Goal: Information Seeking & Learning: Learn about a topic

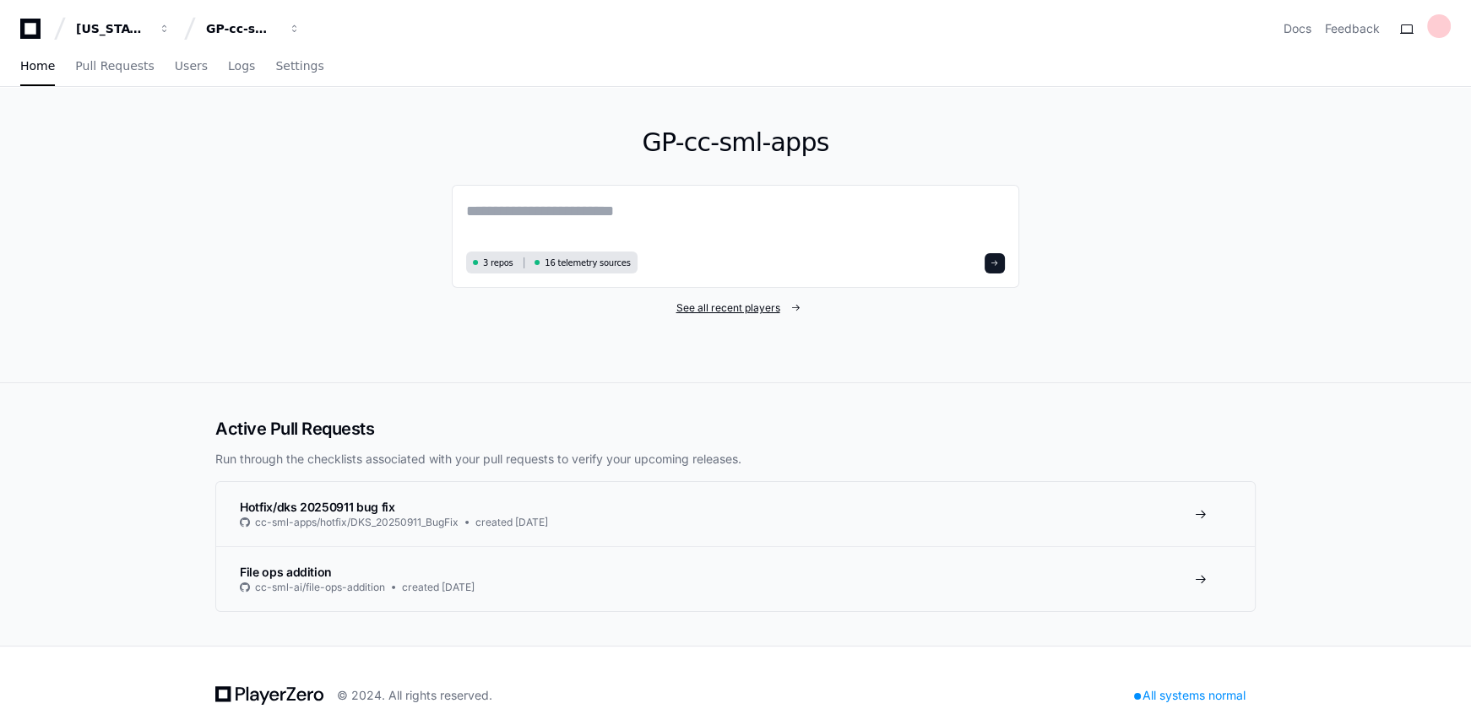
click at [732, 303] on span "See all recent players" at bounding box center [729, 309] width 104 height 14
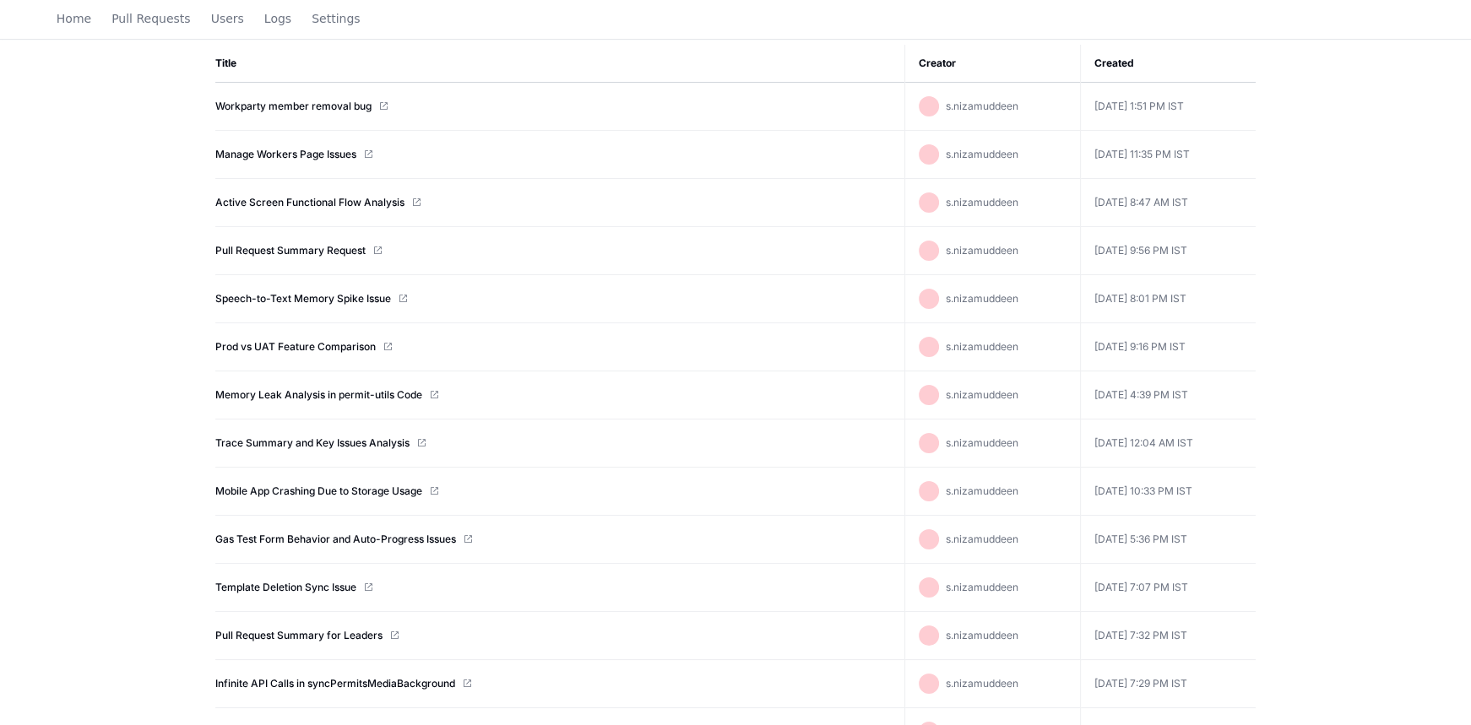
scroll to position [230, 0]
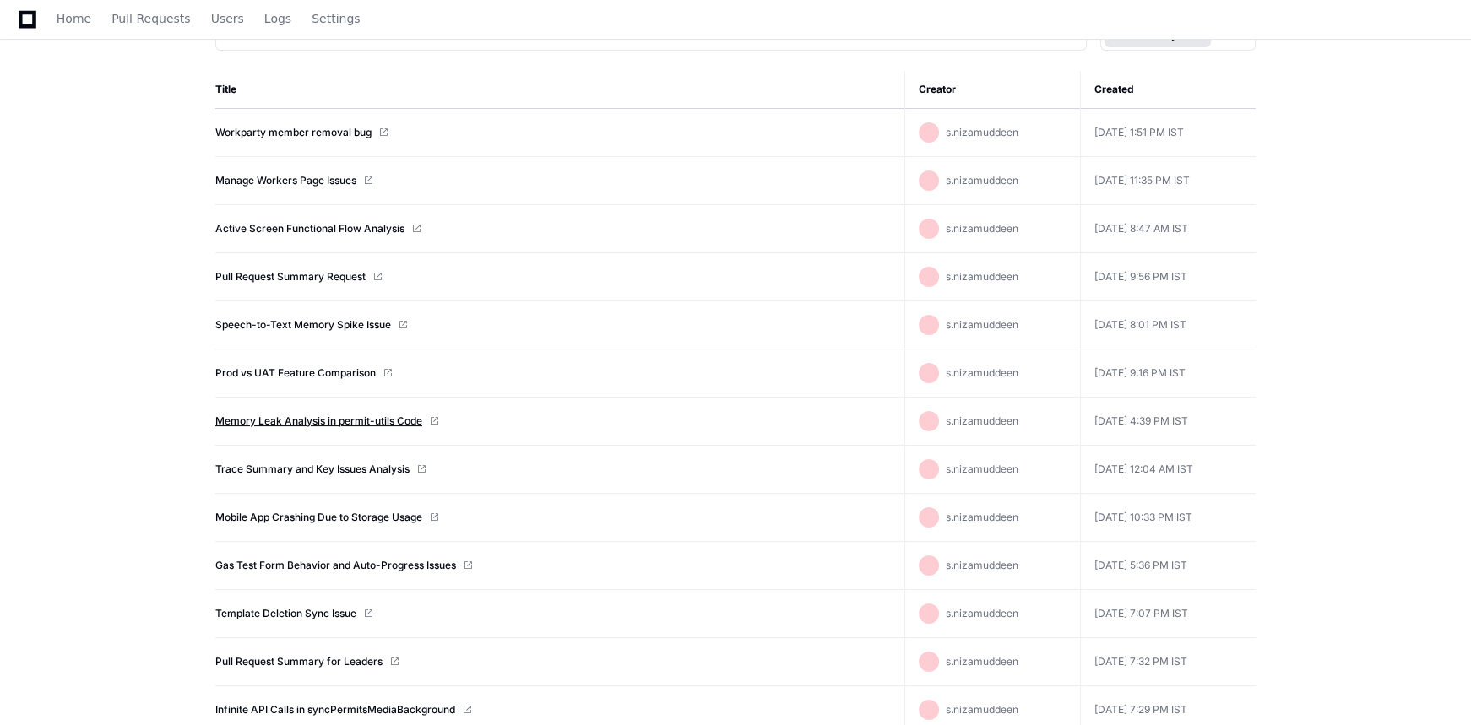
click at [313, 421] on link "Memory Leak Analysis in permit-utils Code" at bounding box center [318, 422] width 207 height 14
click at [284, 514] on link "Mobile App Crashing Due to Storage Usage" at bounding box center [318, 518] width 207 height 14
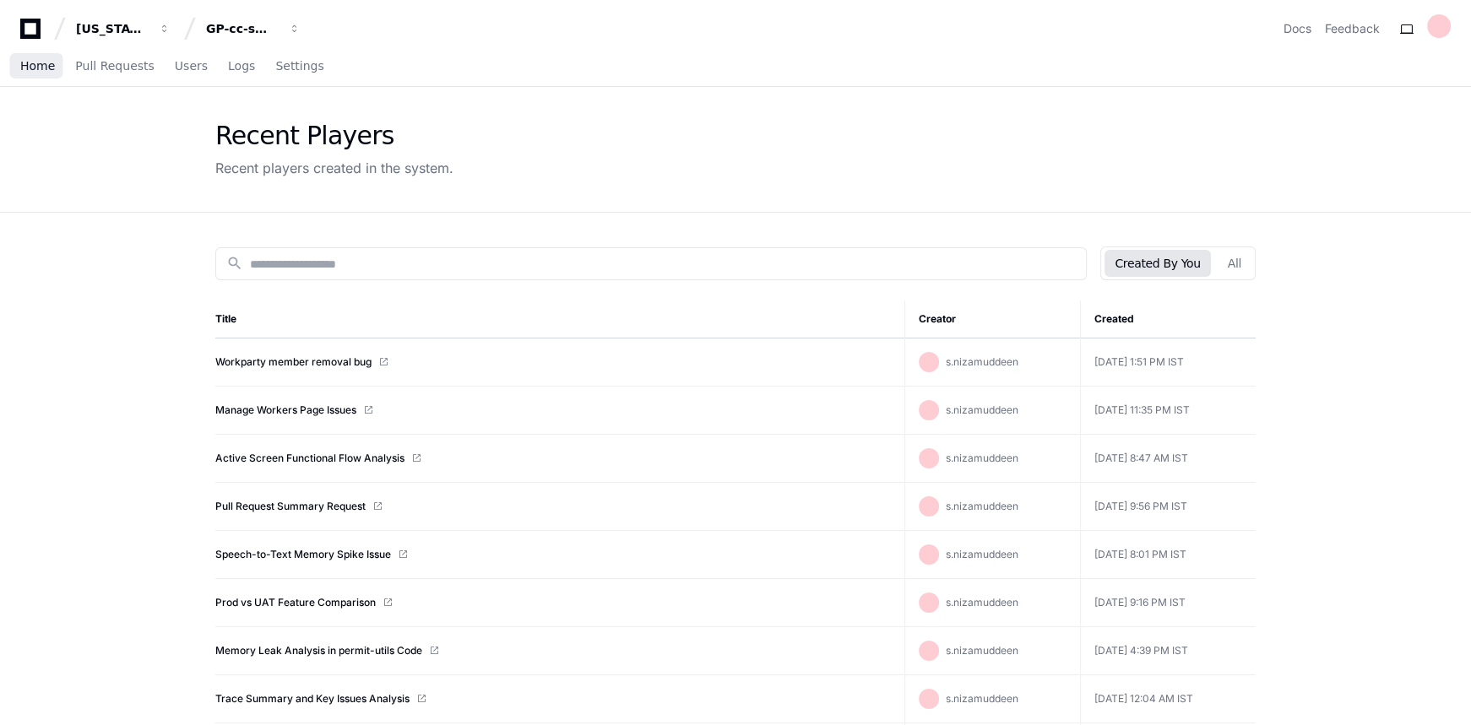
click at [40, 62] on span "Home" at bounding box center [37, 66] width 35 height 10
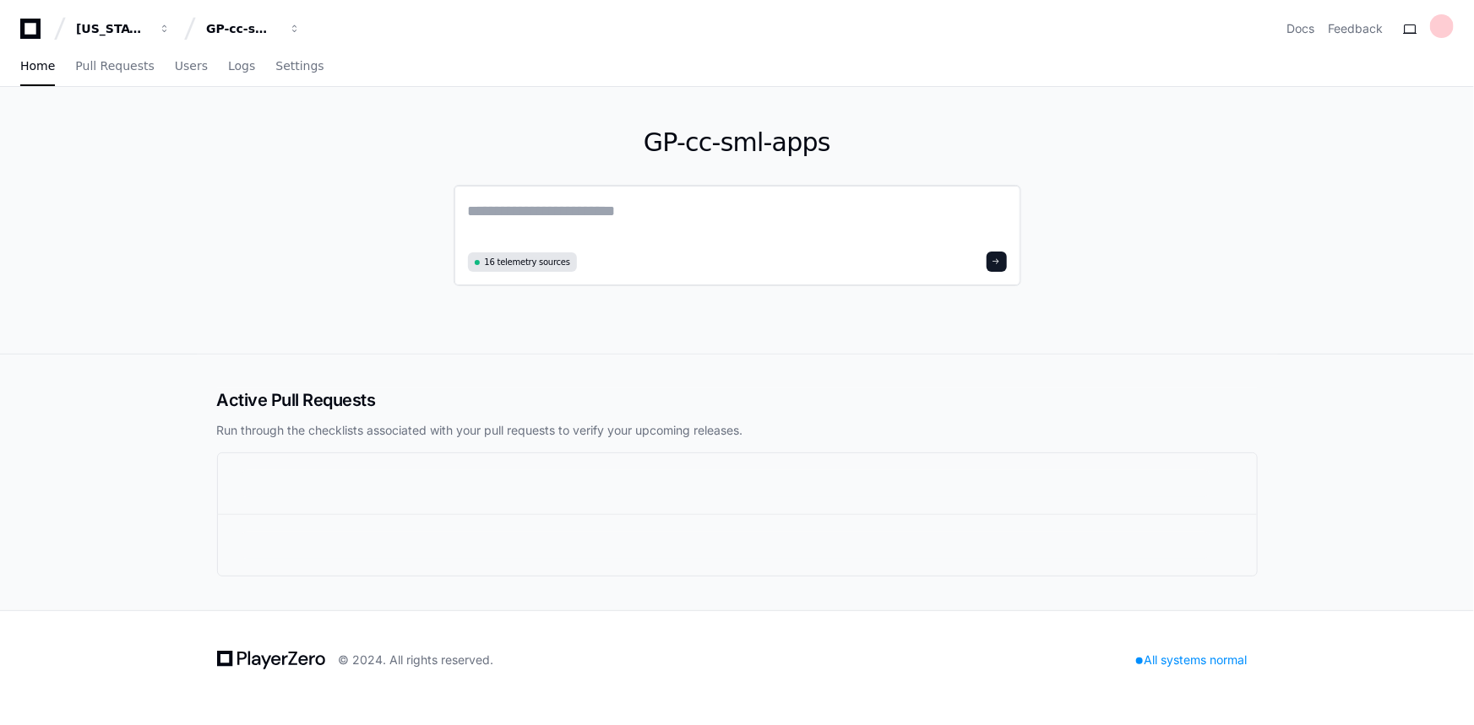
click at [705, 209] on textarea at bounding box center [737, 222] width 539 height 47
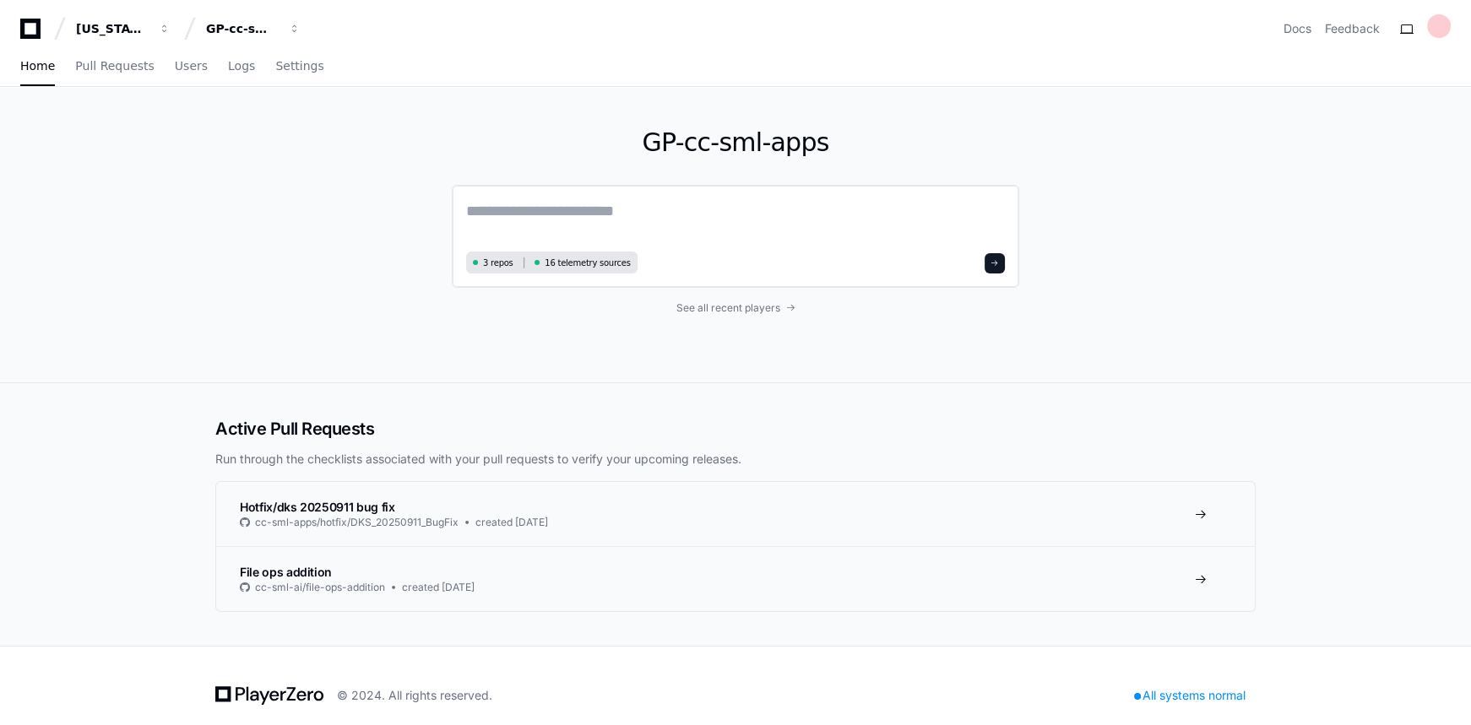
type textarea "*"
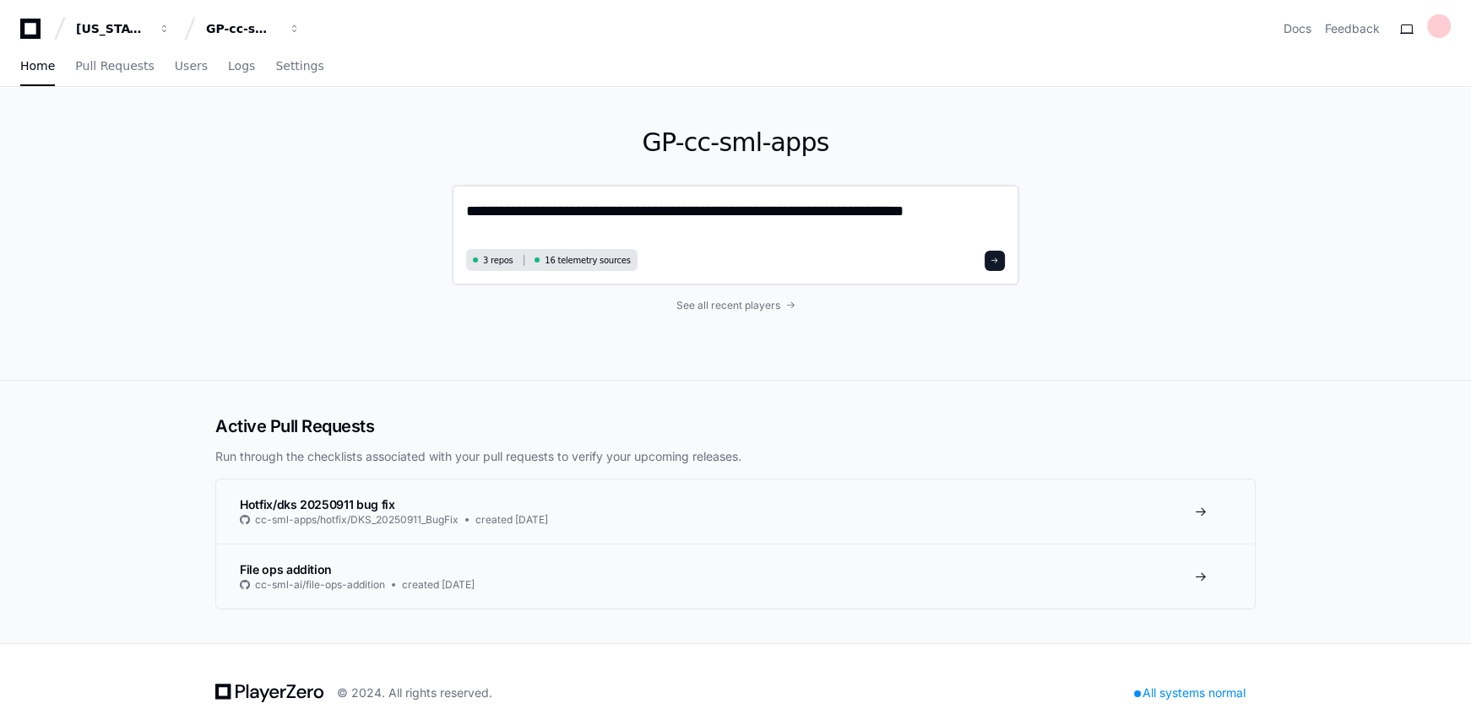
type textarea "**********"
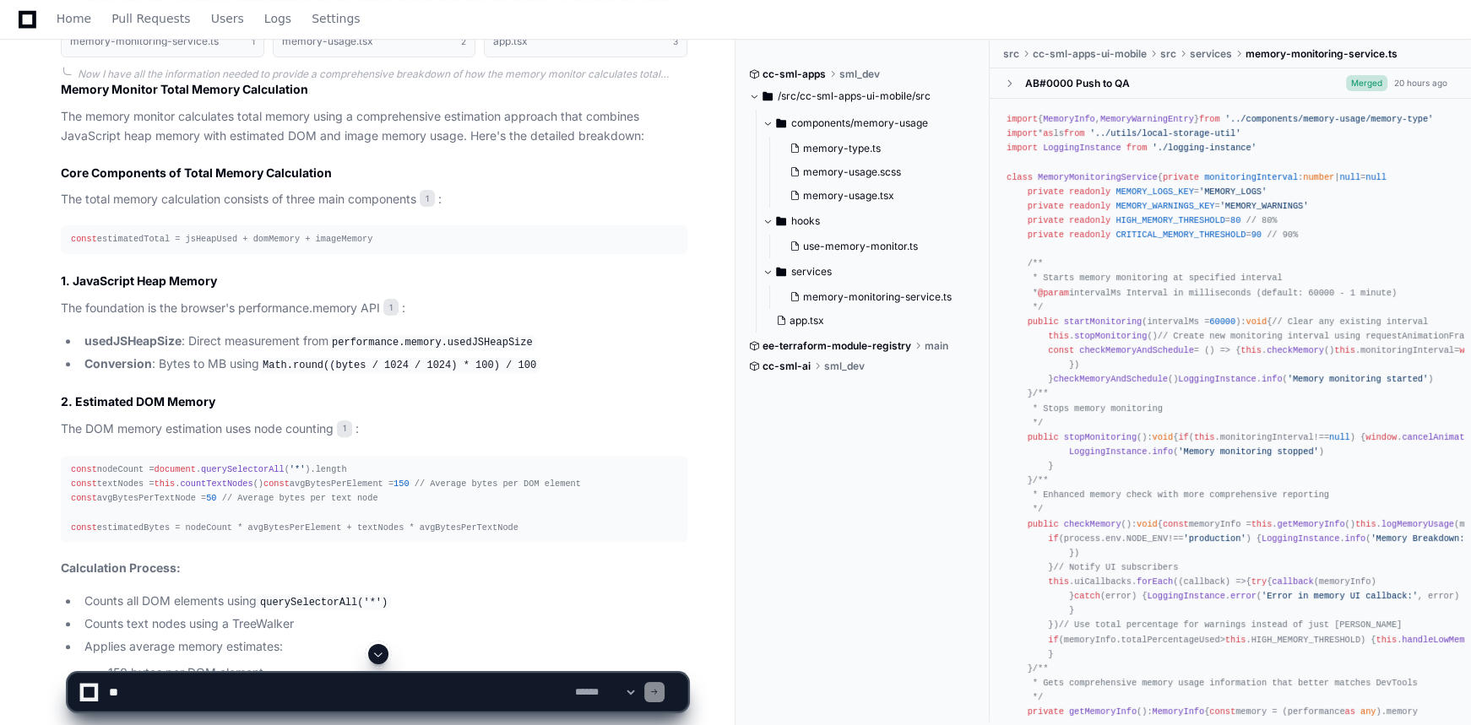
scroll to position [676, 0]
click at [193, 241] on div "const estimatedTotal = jsHeapUsed + domMemory + imageMemory" at bounding box center [374, 241] width 606 height 14
click at [256, 234] on div "const estimatedTotal = jsHeapUsed + domMemory + imageMemory" at bounding box center [374, 241] width 606 height 14
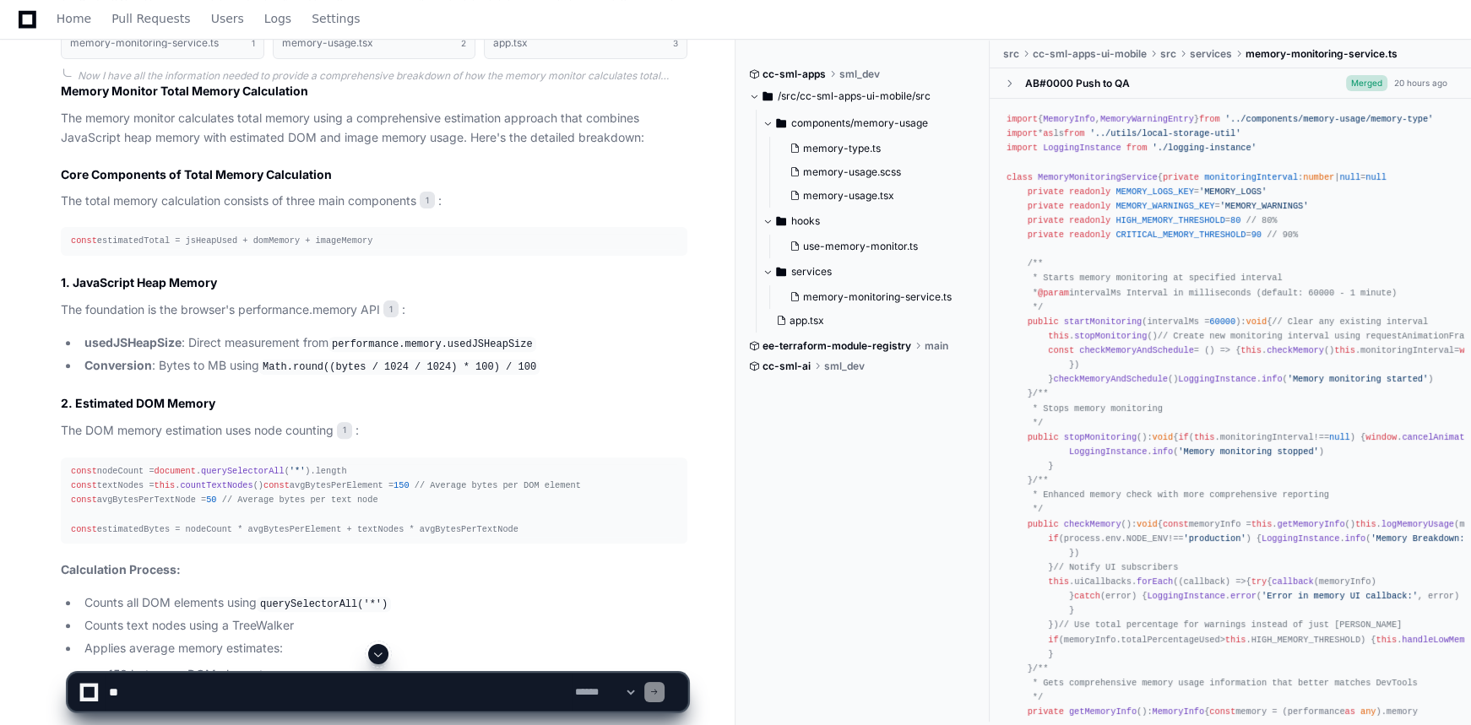
click at [316, 239] on div "const estimatedTotal = jsHeapUsed + domMemory + imageMemory" at bounding box center [374, 241] width 606 height 14
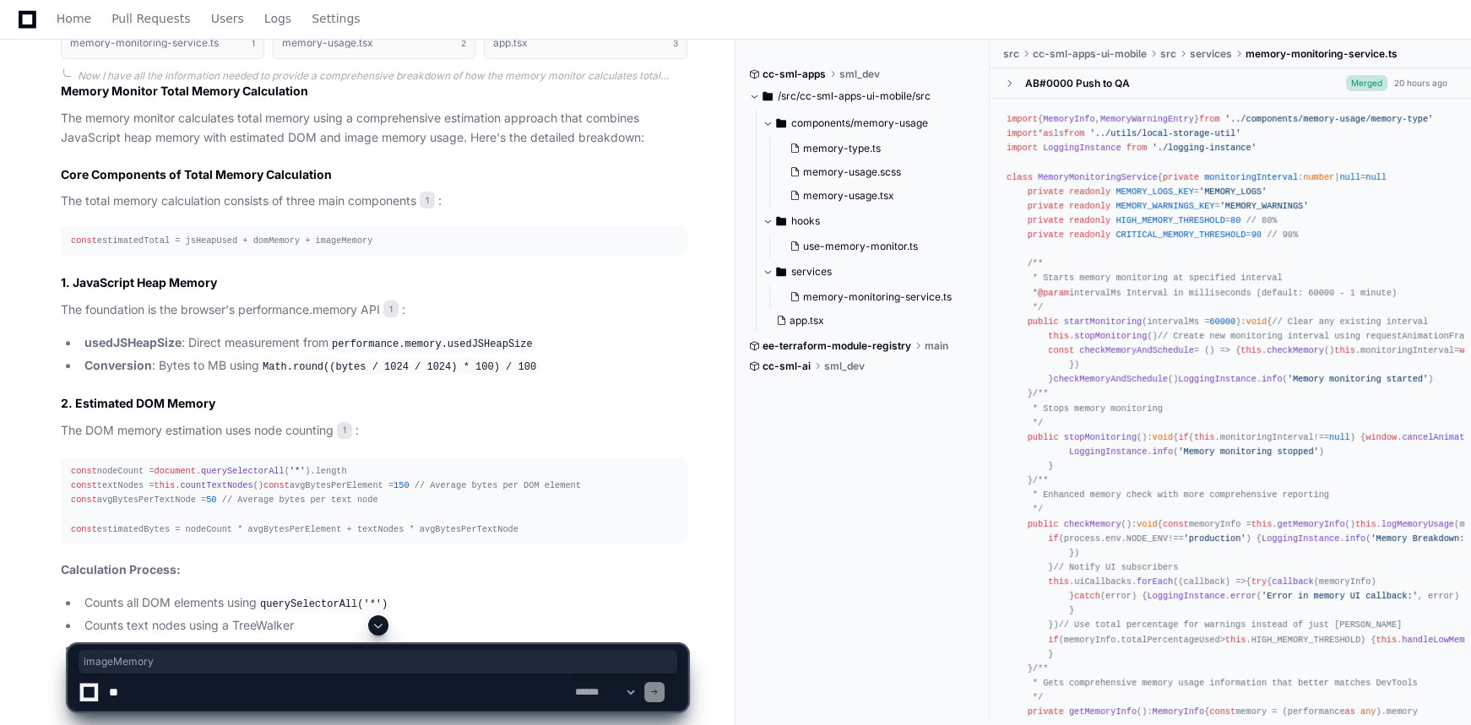
click at [316, 239] on div "const estimatedTotal = jsHeapUsed + domMemory + imageMemory" at bounding box center [374, 241] width 606 height 14
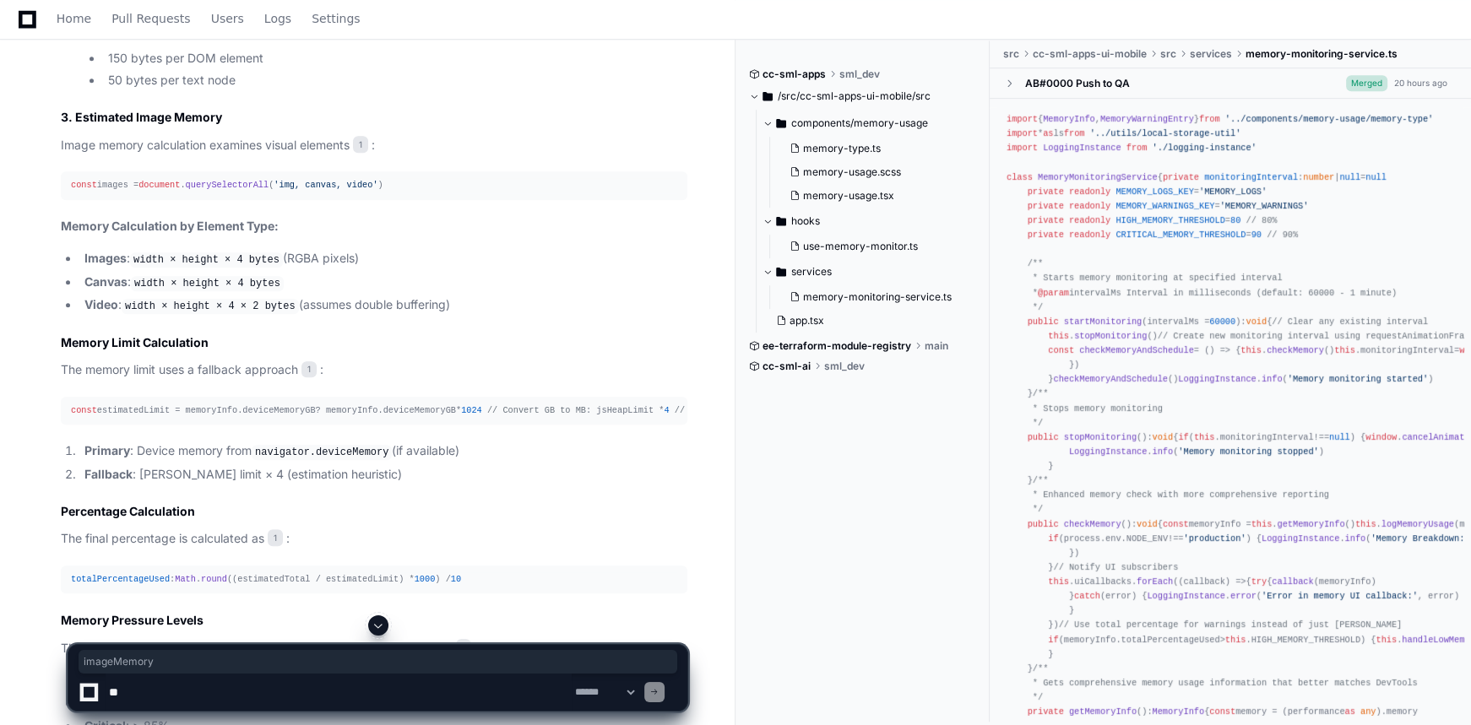
scroll to position [1291, 0]
drag, startPoint x: 113, startPoint y: 261, endPoint x: 201, endPoint y: 262, distance: 87.8
click at [197, 235] on strong "Memory Calculation by Element Type:" at bounding box center [170, 227] width 218 height 14
drag, startPoint x: 144, startPoint y: 295, endPoint x: 193, endPoint y: 290, distance: 49.2
click at [173, 269] on code "width × height × 4 bytes" at bounding box center [206, 261] width 153 height 15
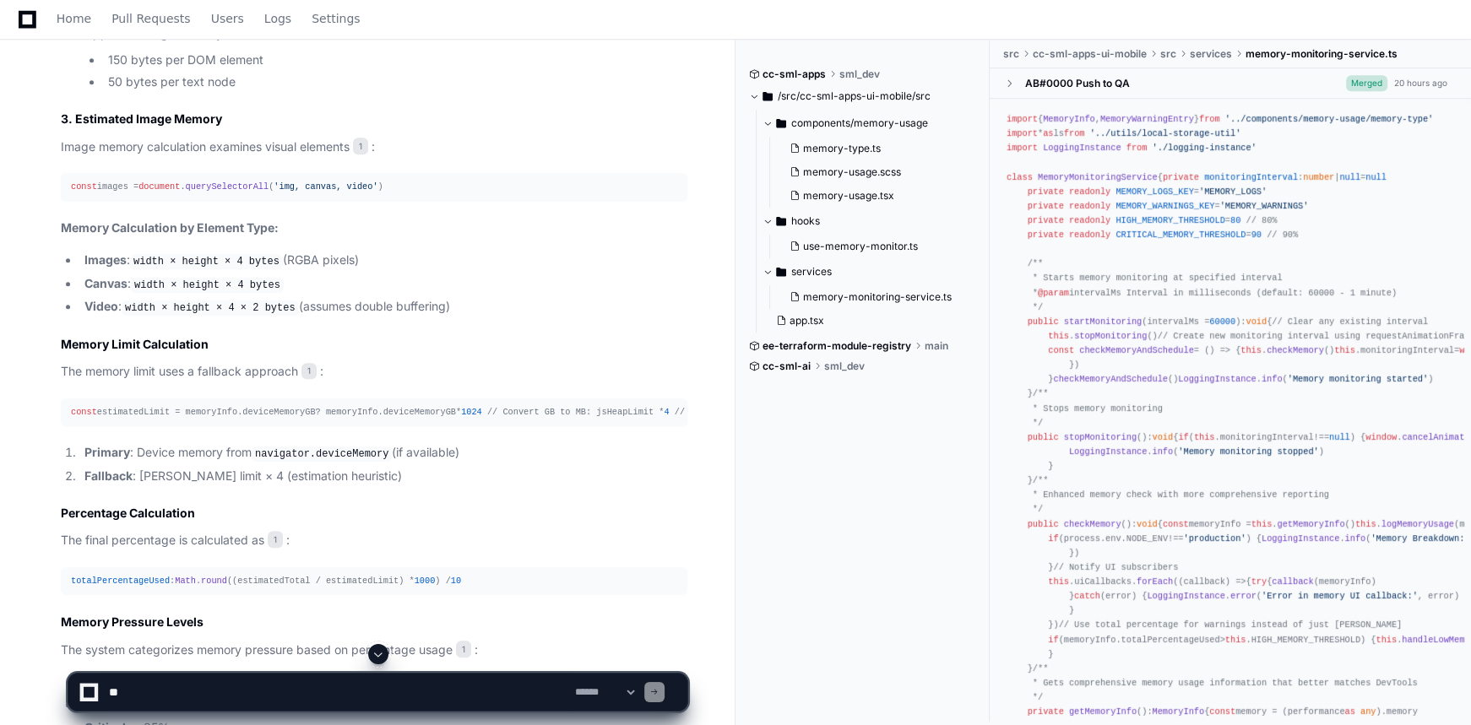
click at [200, 269] on code "width × height × 4 bytes" at bounding box center [206, 261] width 153 height 15
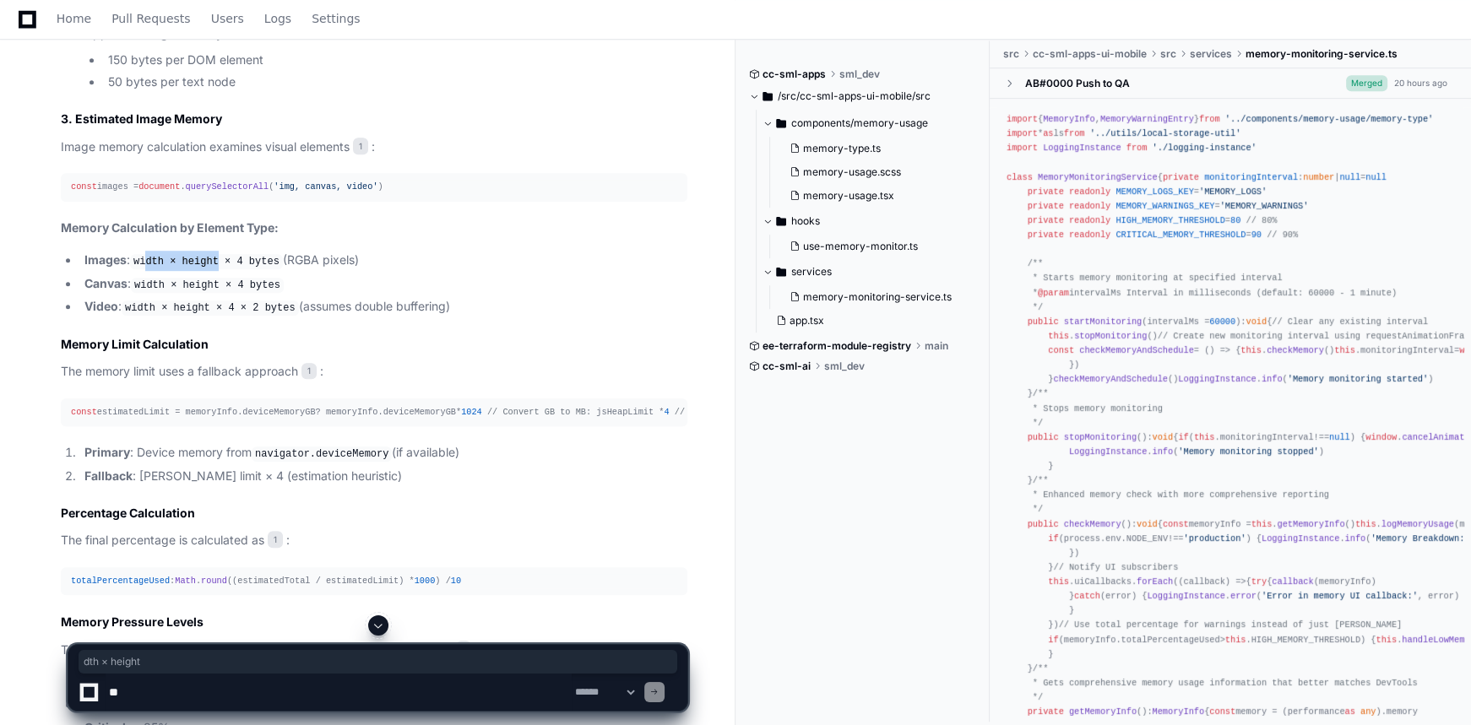
drag, startPoint x: 146, startPoint y: 292, endPoint x: 212, endPoint y: 288, distance: 66.0
click at [212, 269] on code "width × height × 4 bytes" at bounding box center [206, 261] width 153 height 15
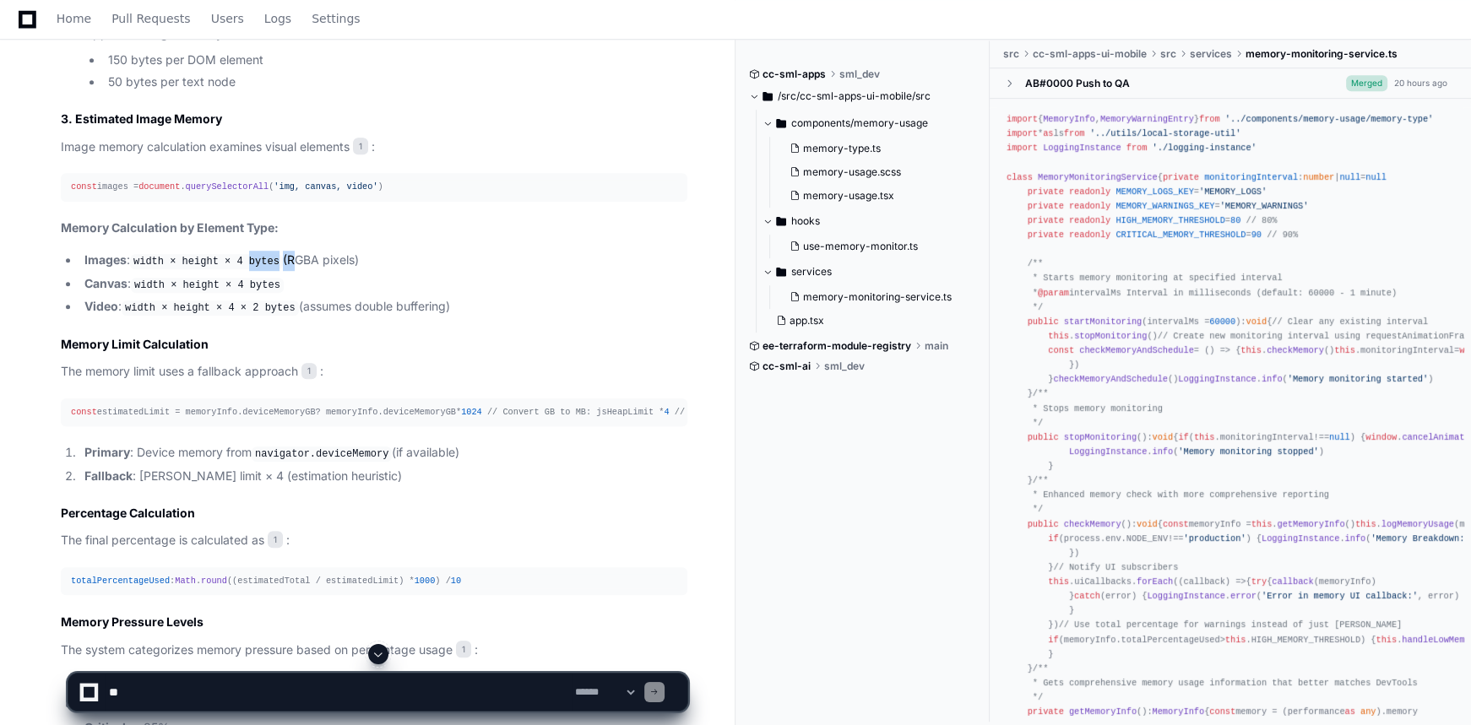
drag, startPoint x: 240, startPoint y: 291, endPoint x: 279, endPoint y: 287, distance: 39.0
click at [279, 271] on li "Images : width × height × 4 bytes (RGBA pixels)" at bounding box center [383, 261] width 608 height 20
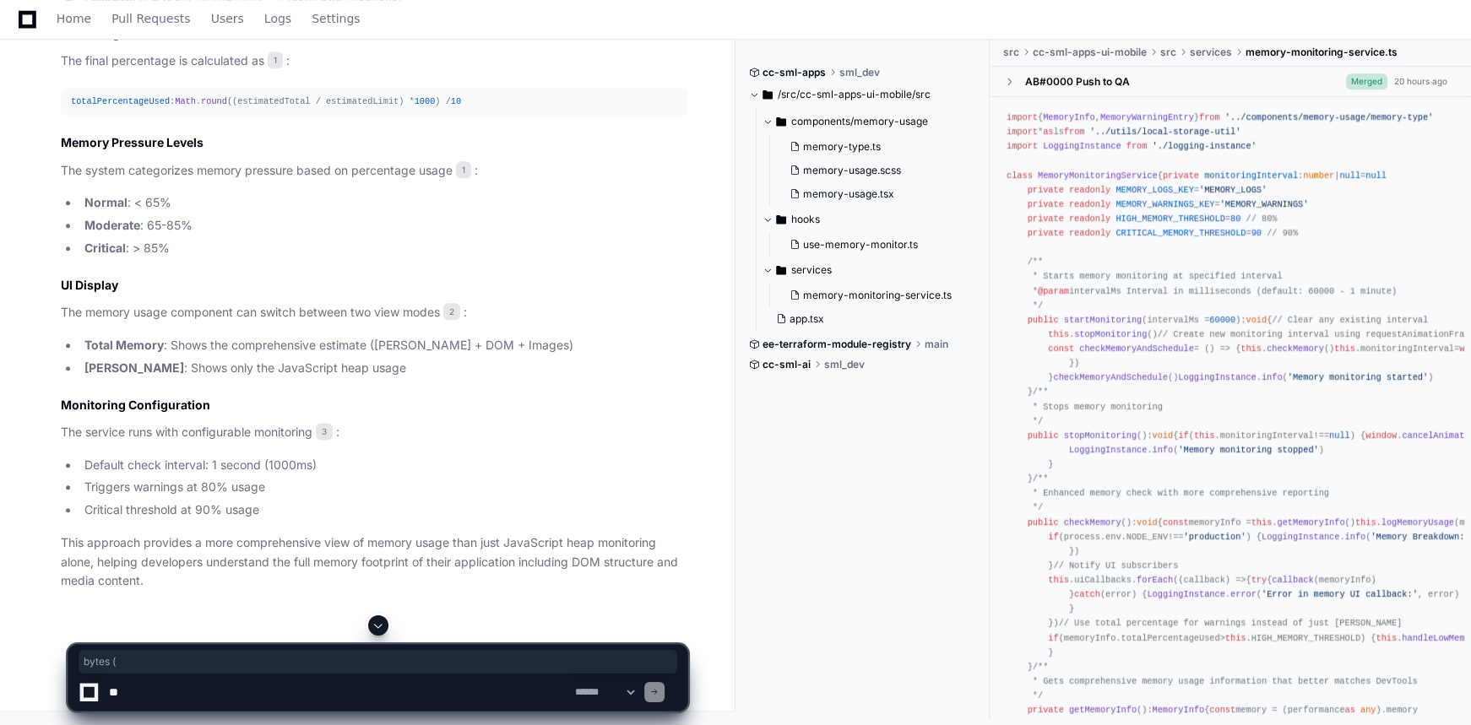
scroll to position [1828, 0]
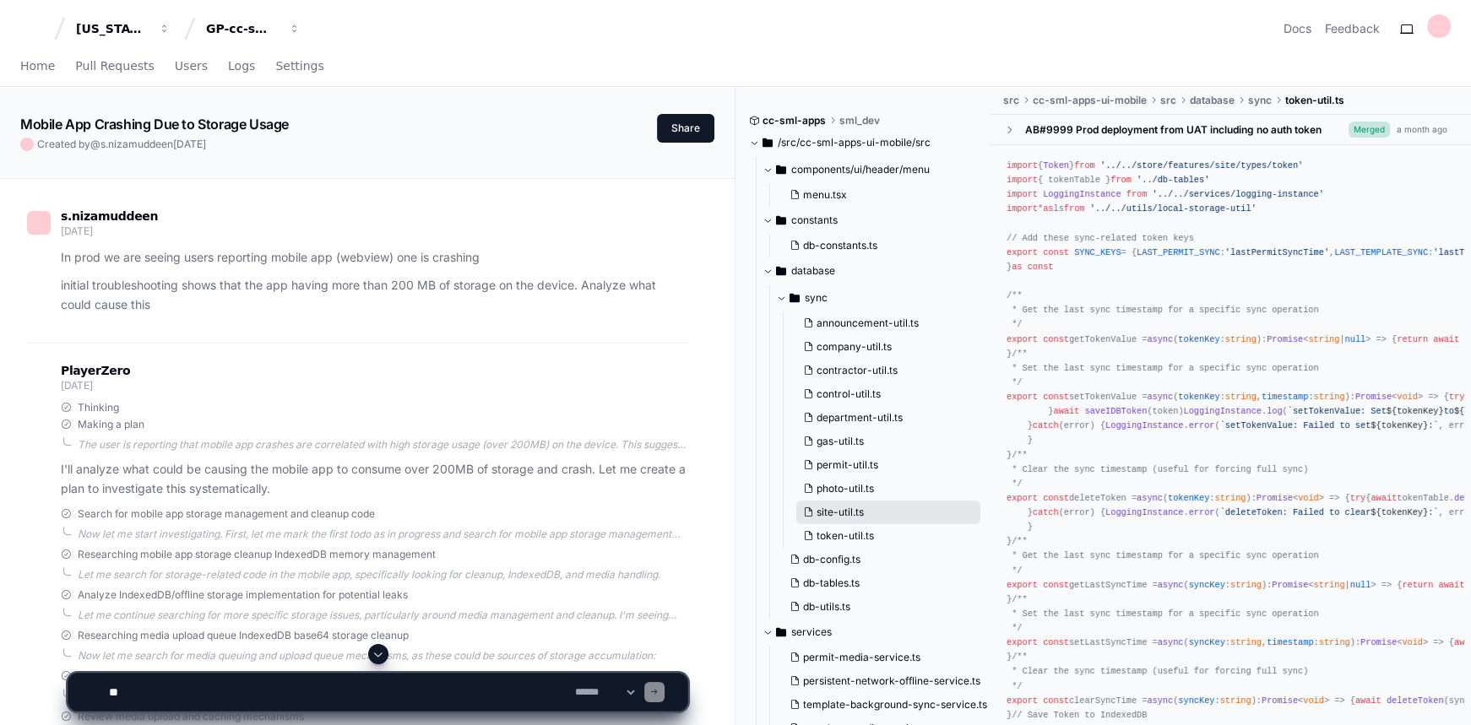
scroll to position [64, 0]
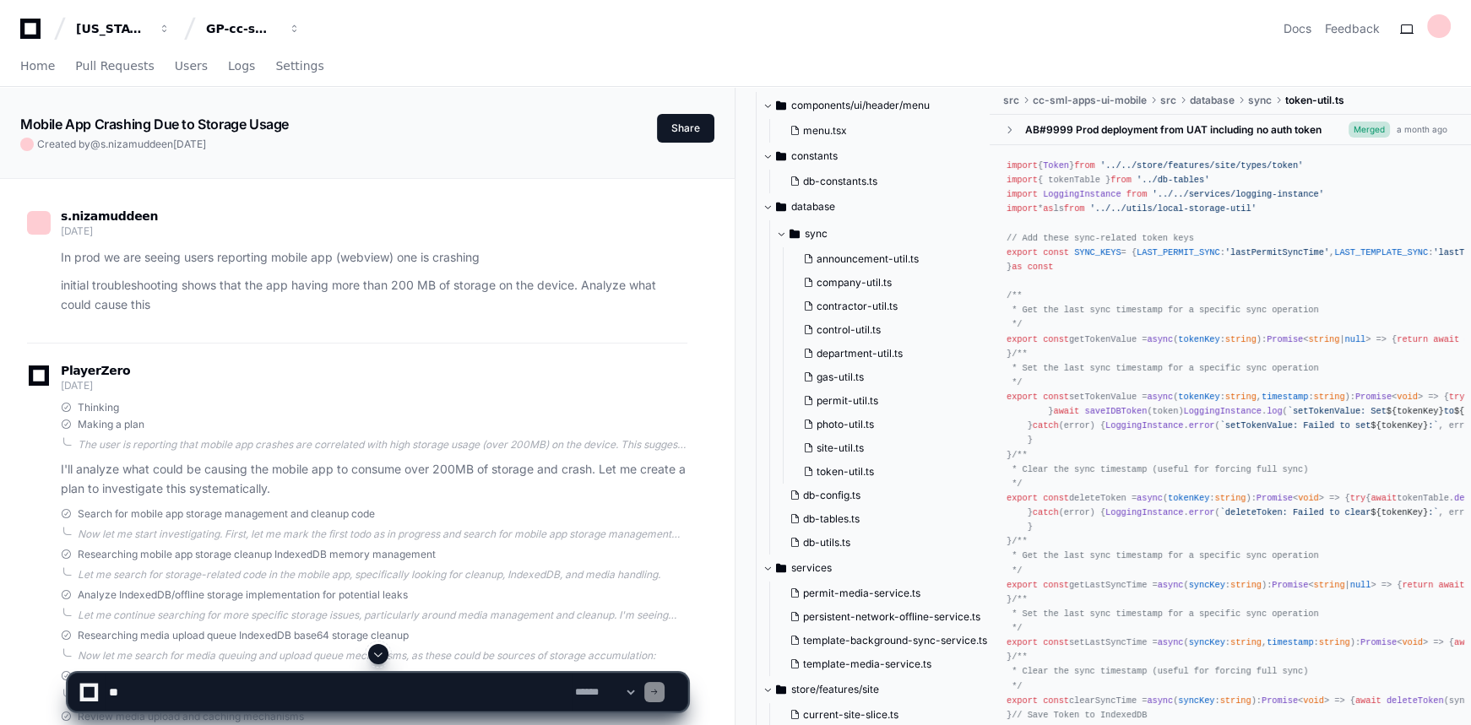
click at [379, 656] on span at bounding box center [379, 655] width 14 height 14
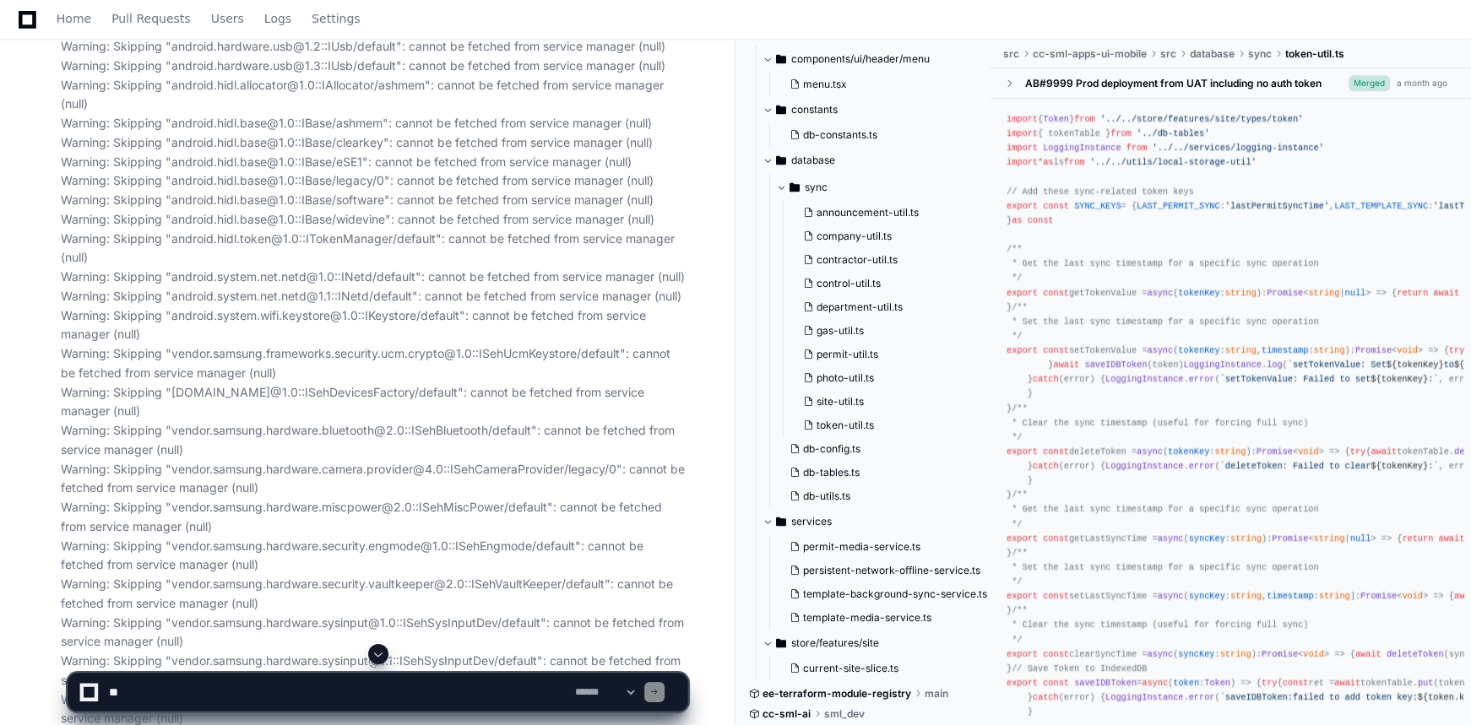
scroll to position [10349, 0]
